Goal: Navigation & Orientation: Find specific page/section

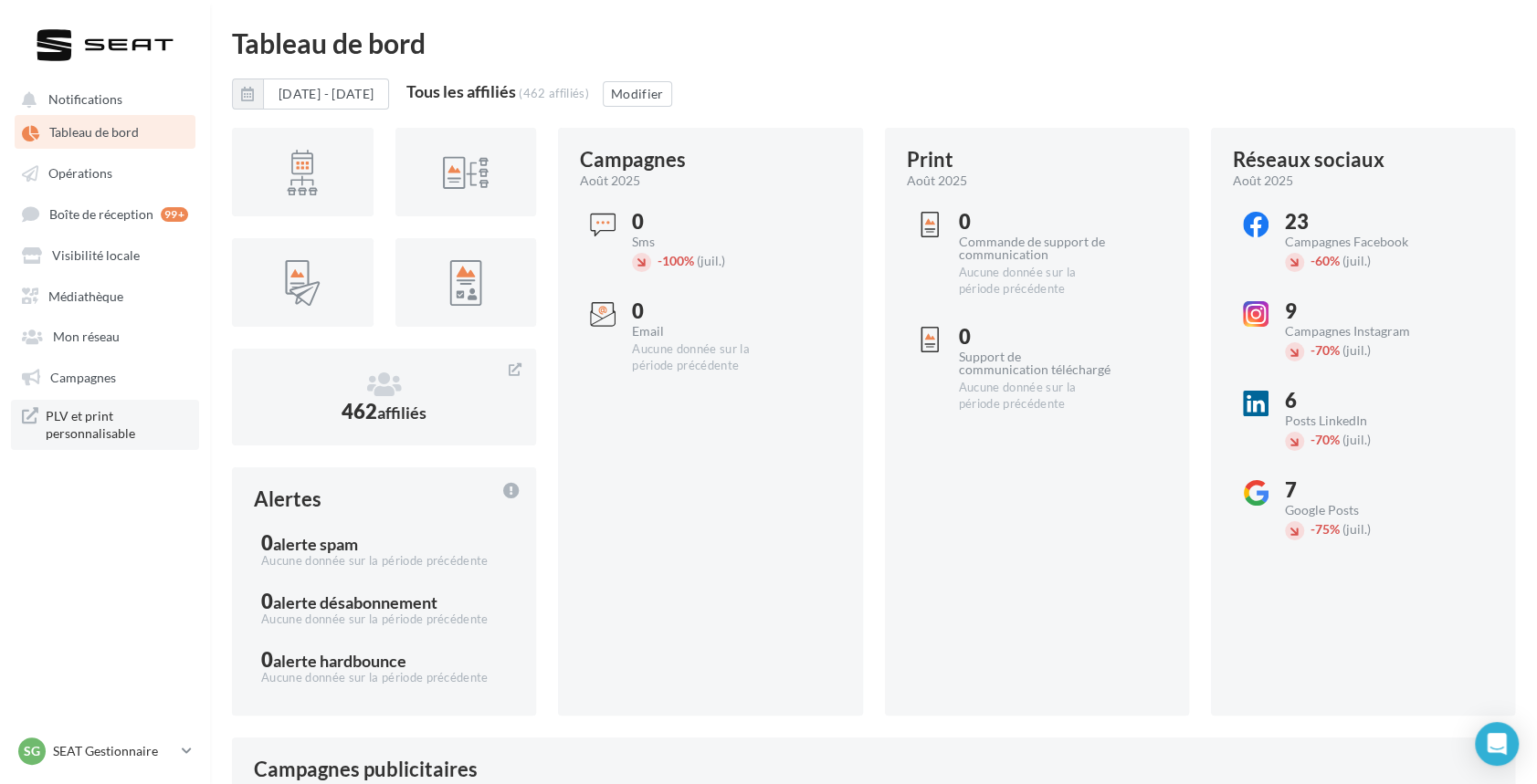
click at [110, 419] on span "PLV et print personnalisable" at bounding box center [117, 425] width 142 height 36
